Goal: Find specific page/section: Find specific page/section

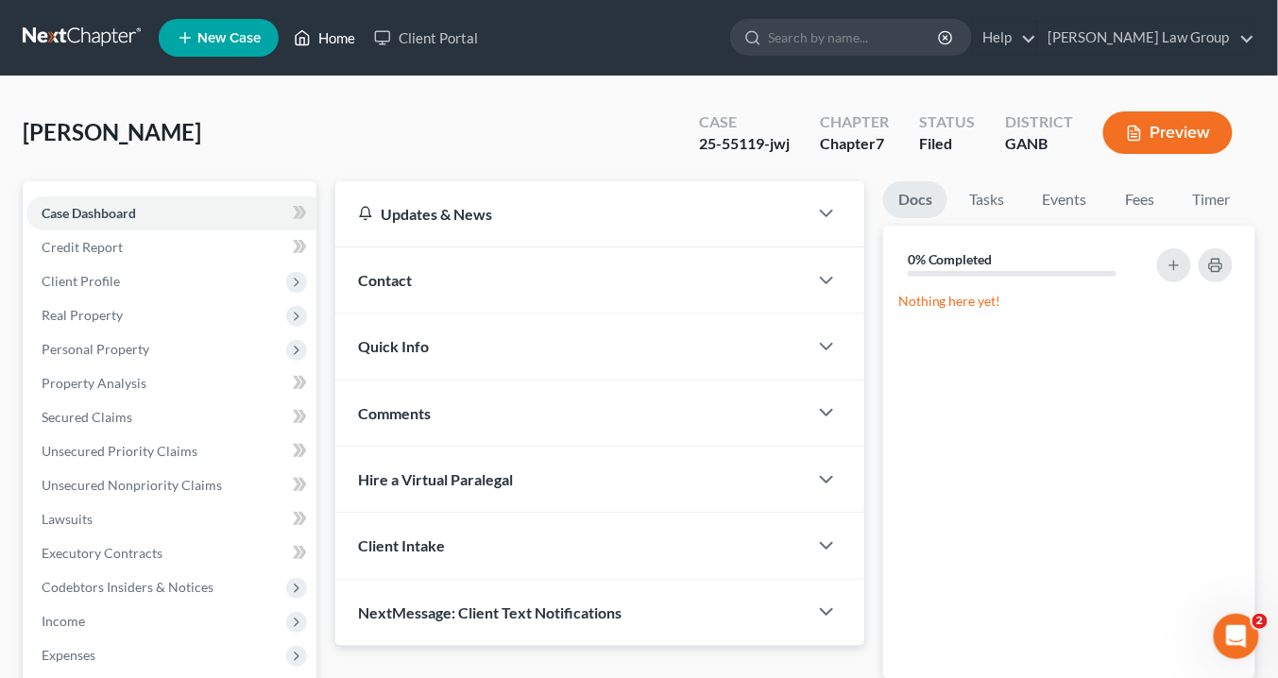
click at [334, 35] on link "Home" at bounding box center [324, 38] width 80 height 34
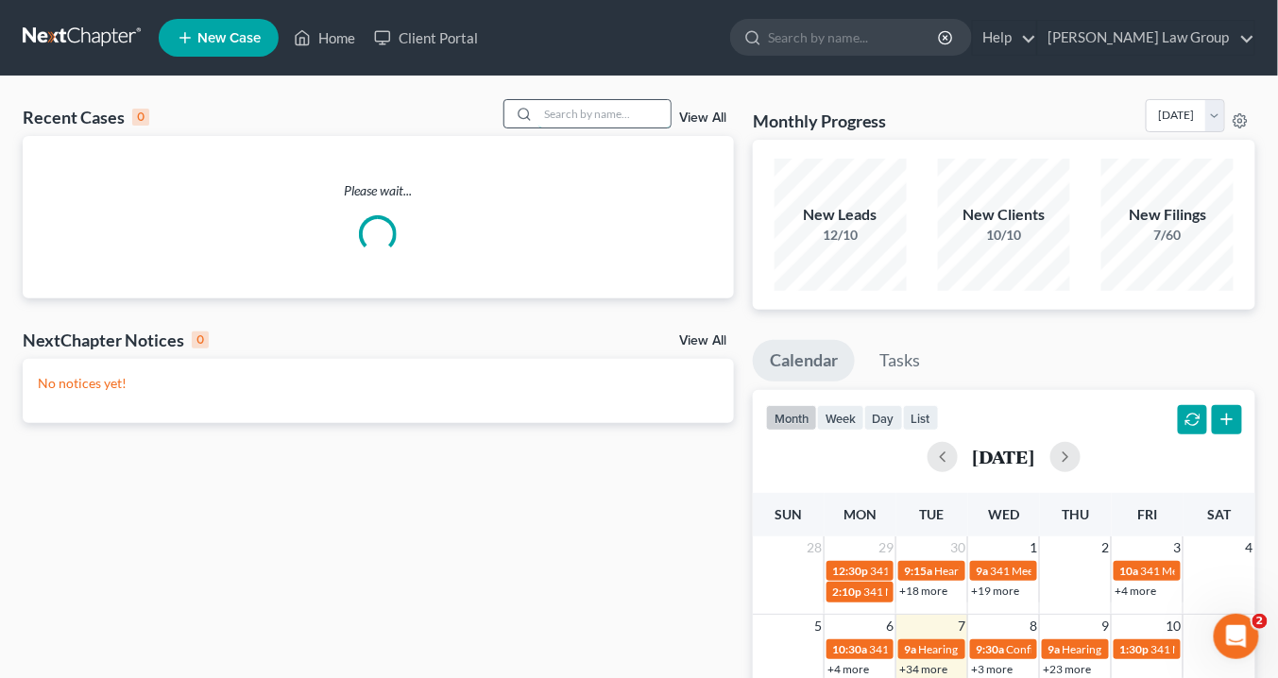
click at [615, 111] on input "search" at bounding box center [604, 113] width 132 height 27
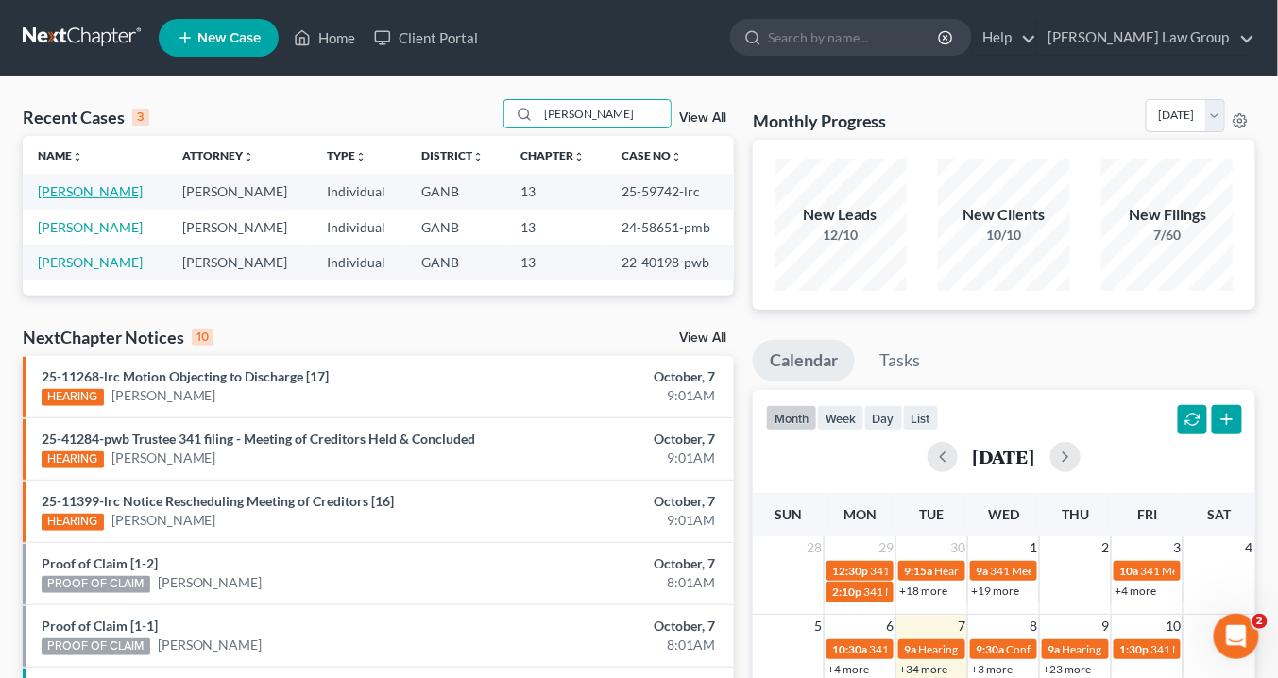
type input "[PERSON_NAME]"
click at [90, 194] on link "[PERSON_NAME]" at bounding box center [90, 191] width 105 height 16
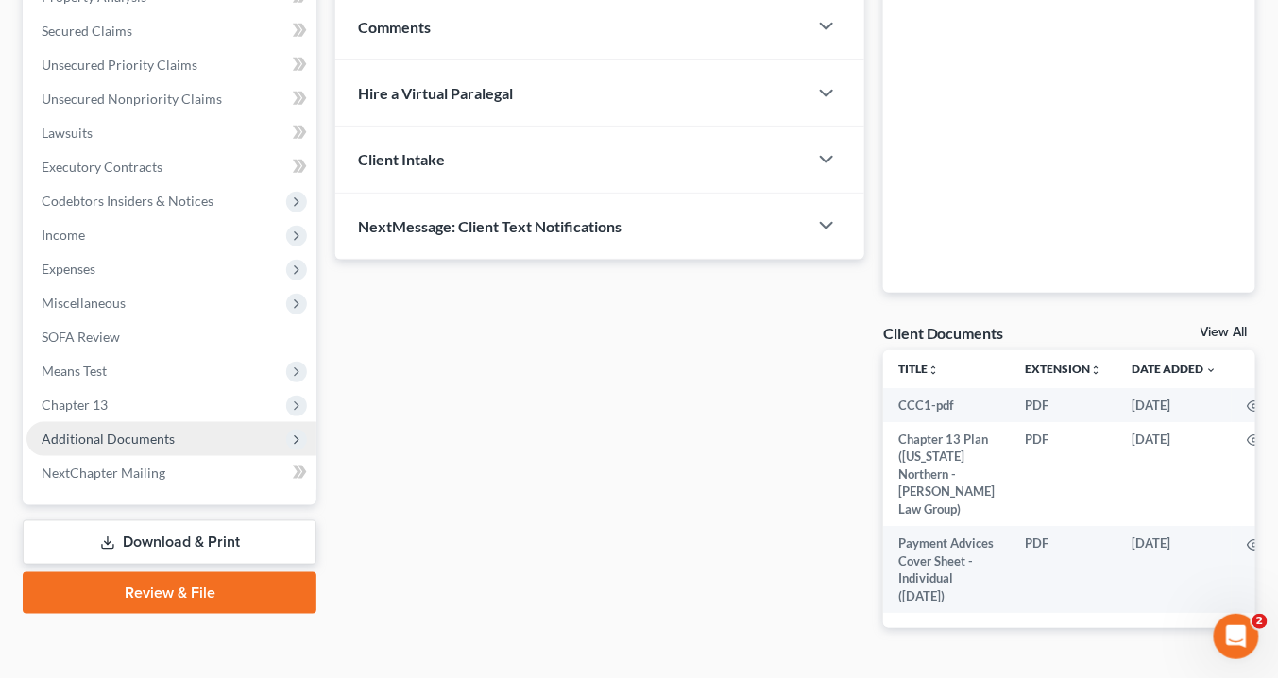
scroll to position [453, 0]
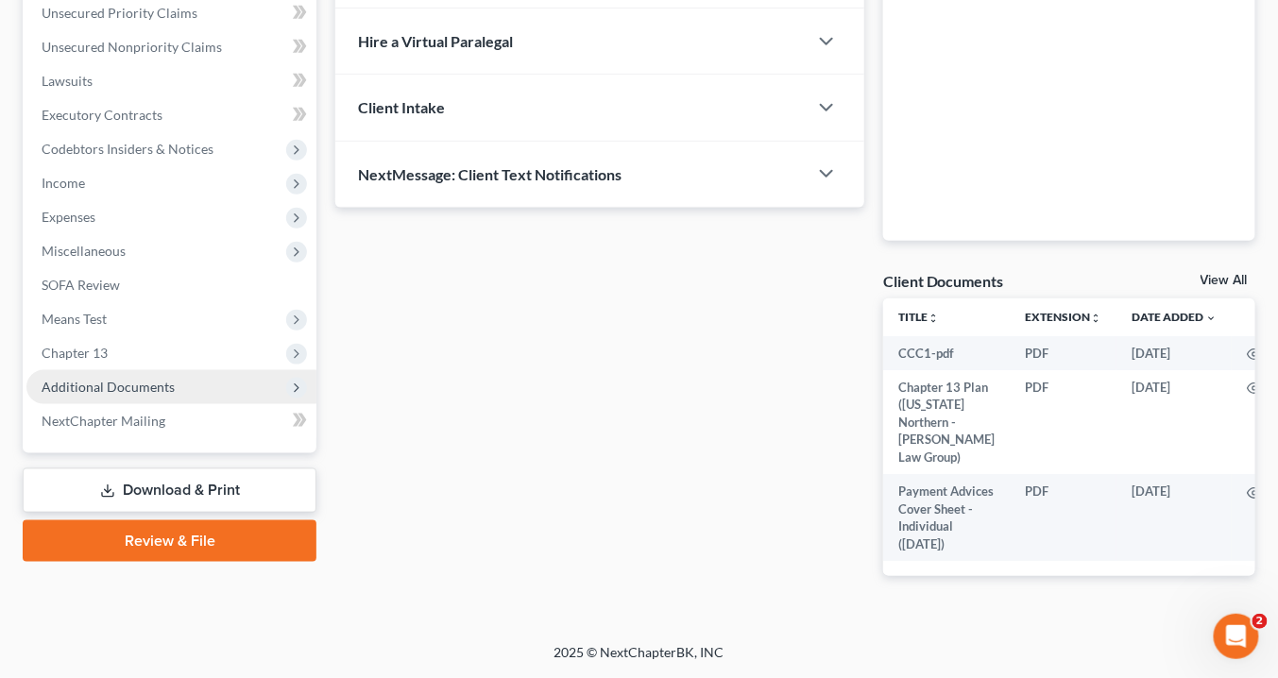
click at [190, 370] on span "Additional Documents" at bounding box center [171, 387] width 290 height 34
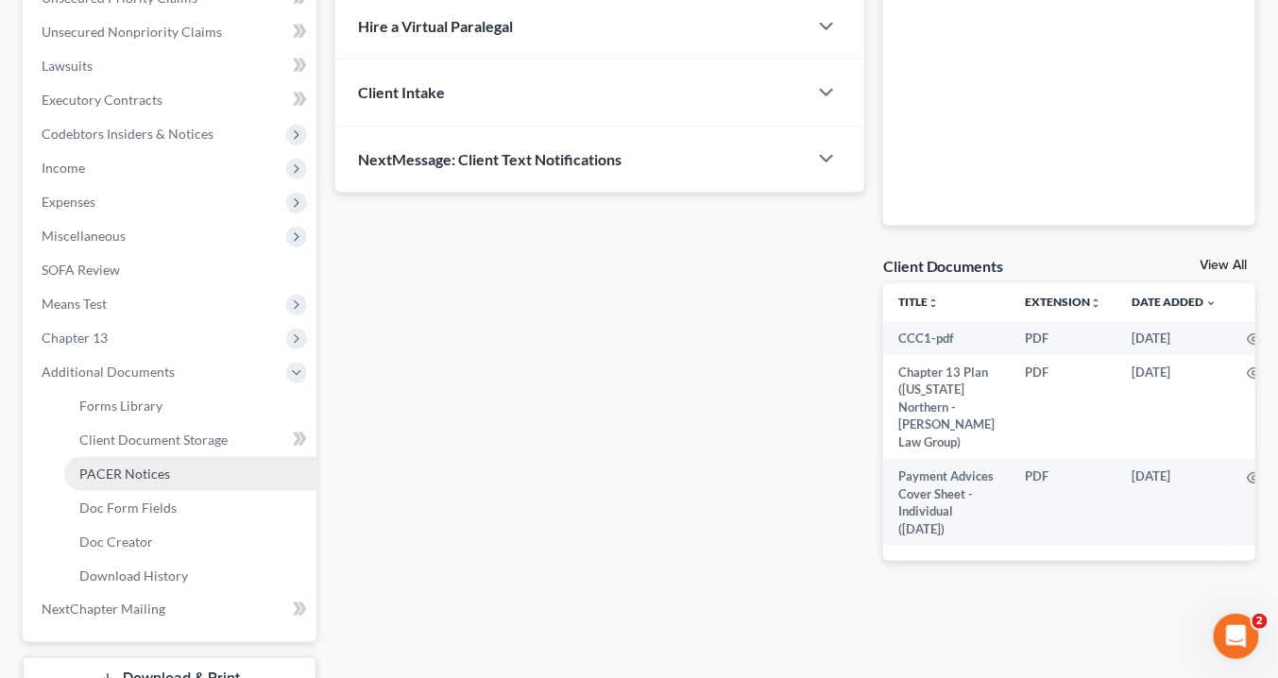
click at [197, 479] on link "PACER Notices" at bounding box center [190, 474] width 252 height 34
